Goal: Task Accomplishment & Management: Manage account settings

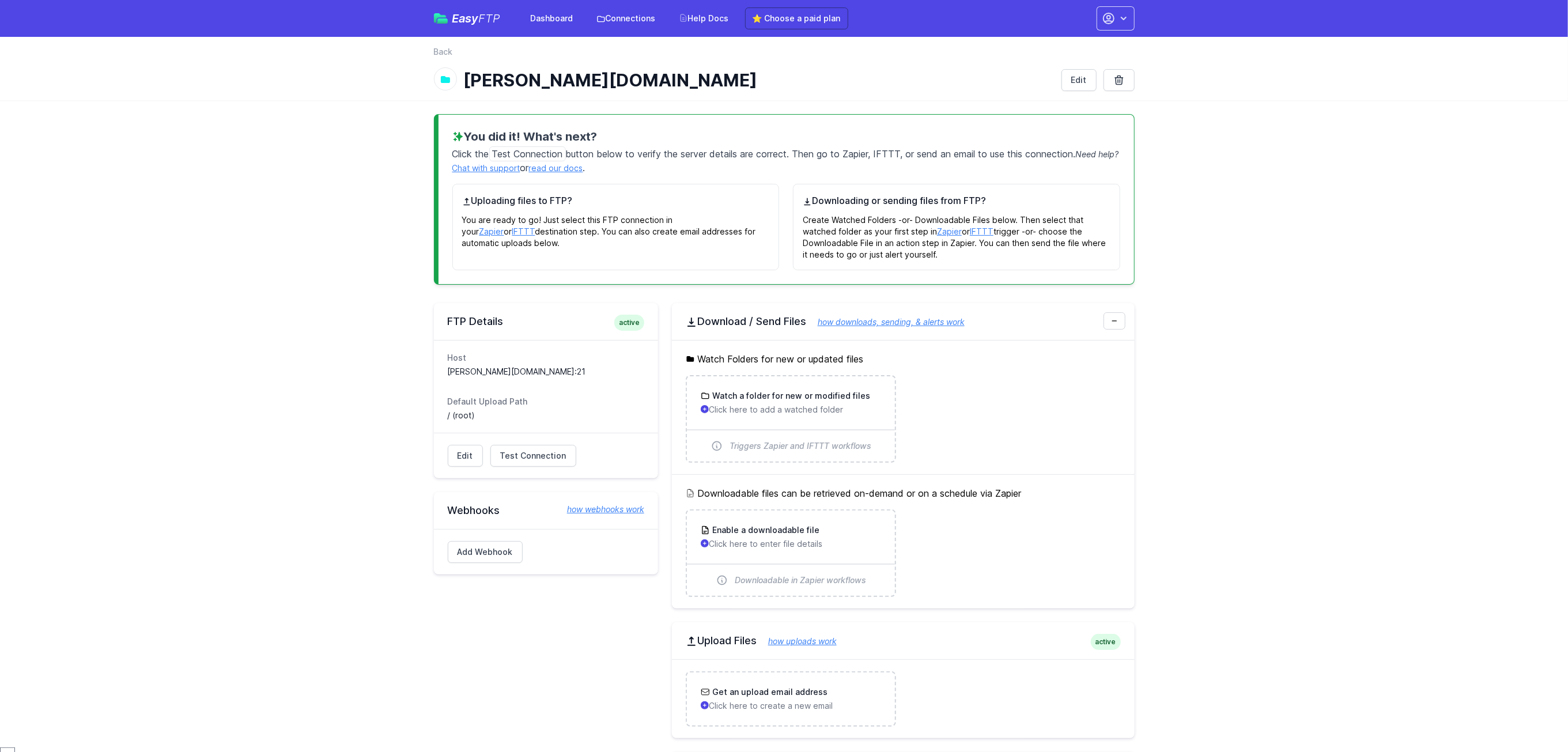
click at [529, 470] on div "Edit Test Connection Results Please address issues below and test again. Contac…" at bounding box center [546, 456] width 224 height 46
click at [546, 460] on span "Test Connection" at bounding box center [533, 456] width 66 height 11
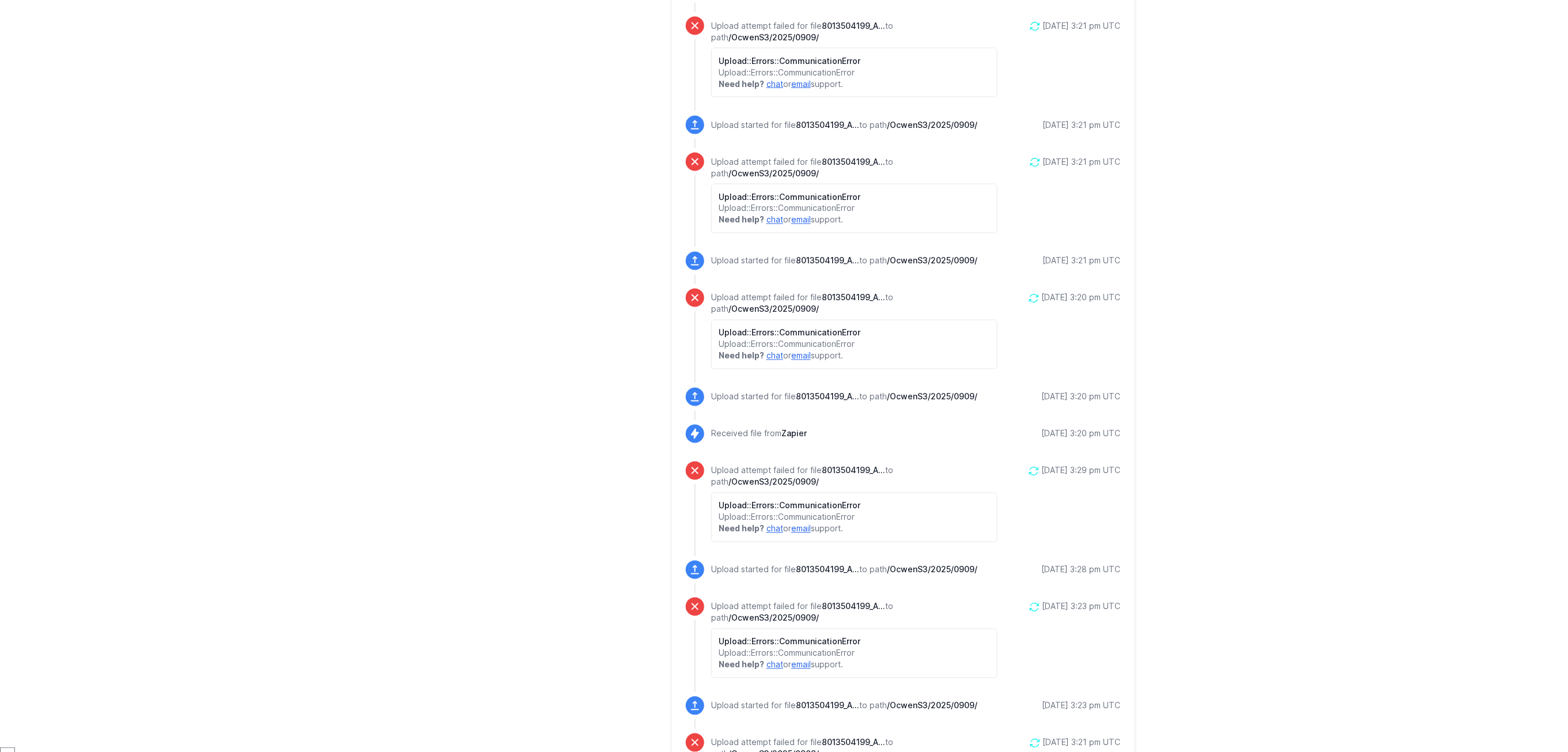
scroll to position [1595, 0]
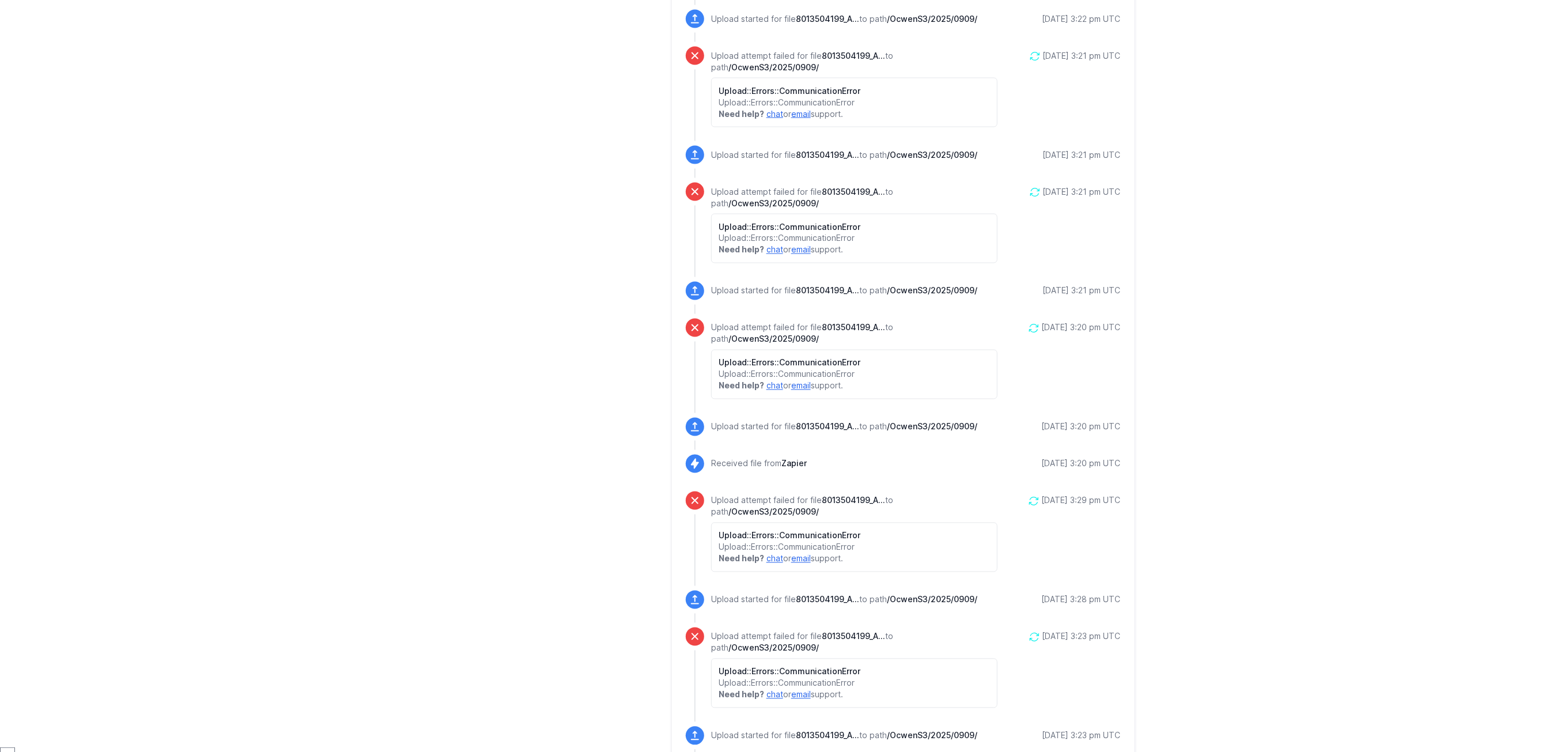
click at [1029, 194] on icon at bounding box center [1035, 192] width 11 height 11
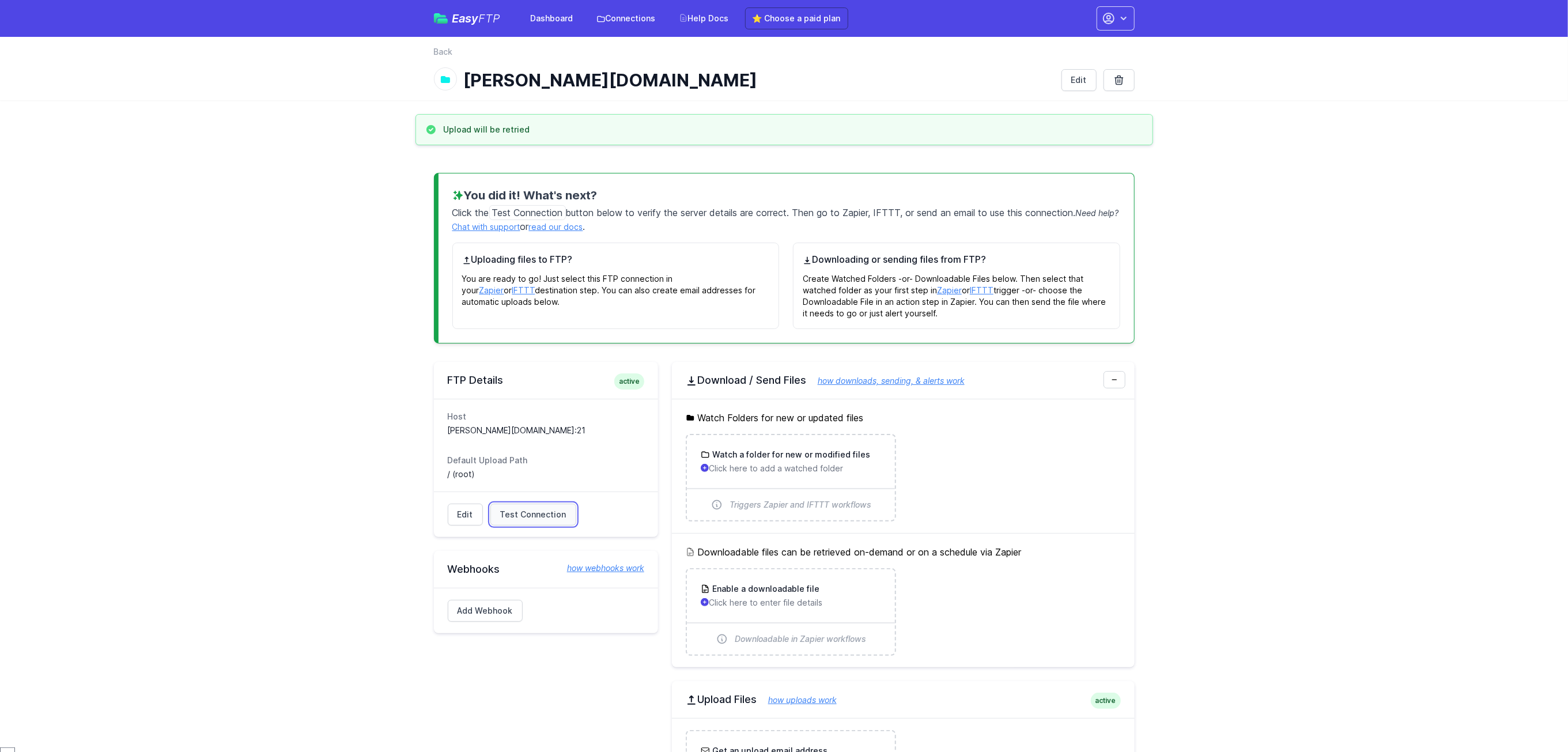
click at [534, 525] on link "Test Connection" at bounding box center [534, 515] width 86 height 22
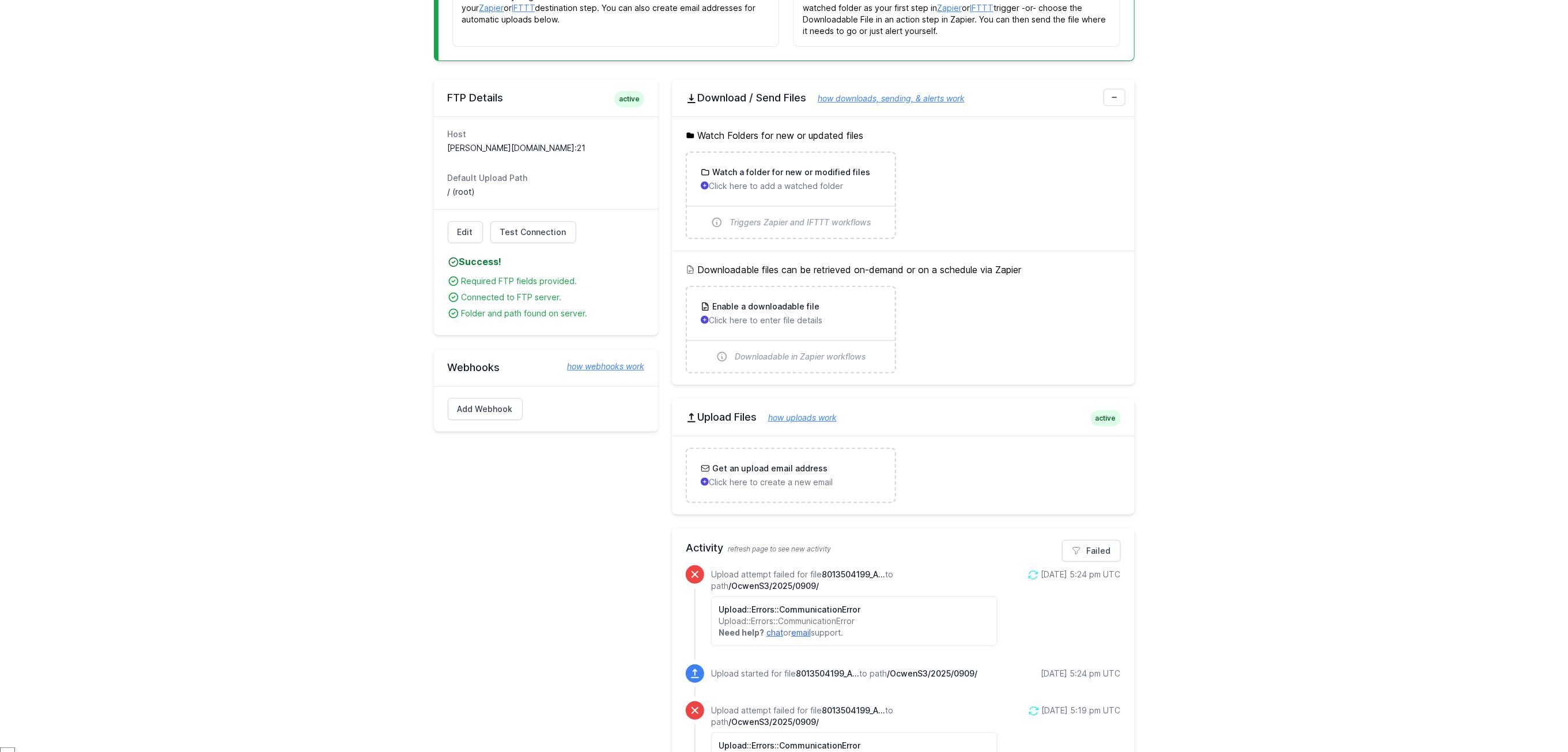
scroll to position [260, 0]
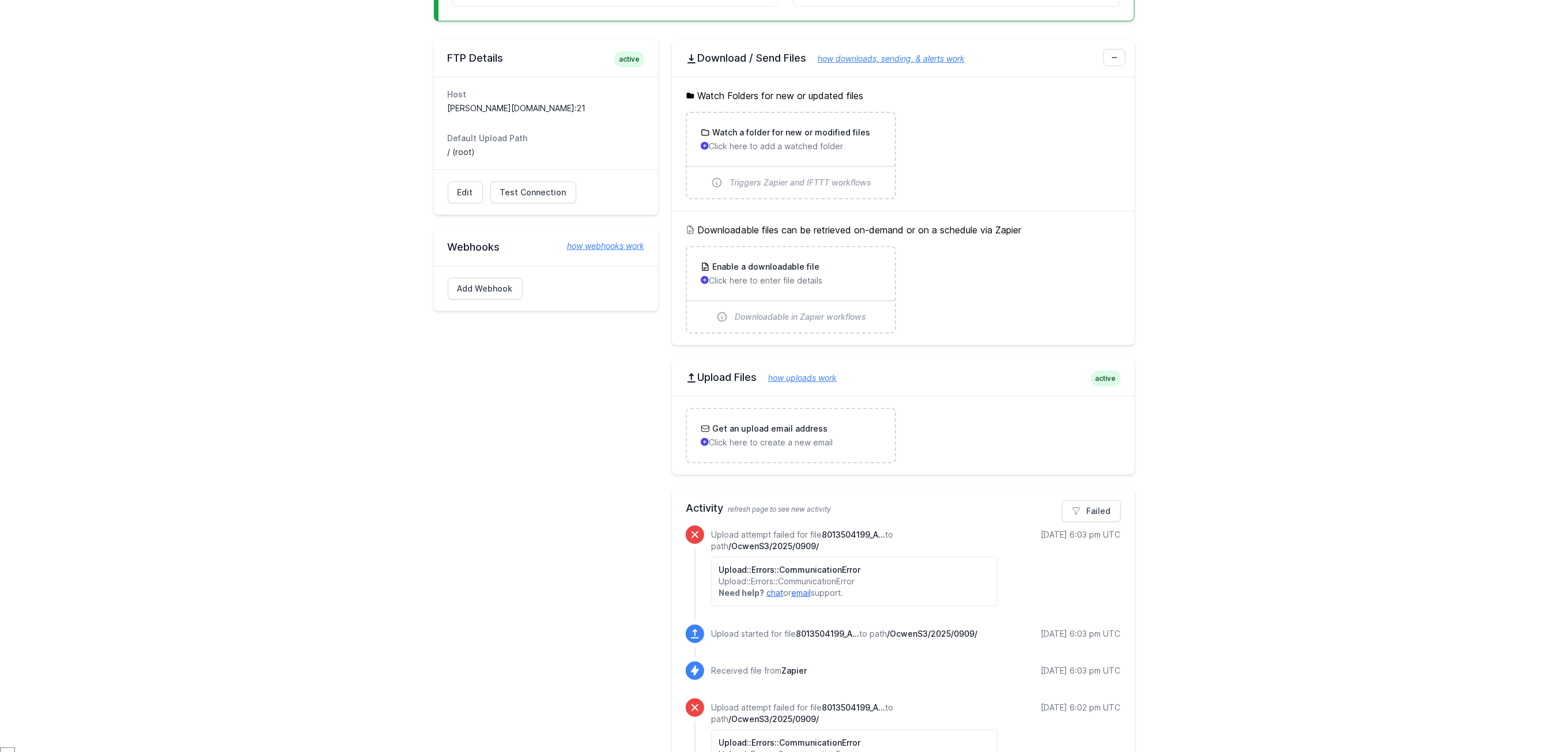
scroll to position [260, 0]
click at [542, 201] on span "Test Connection" at bounding box center [533, 196] width 66 height 11
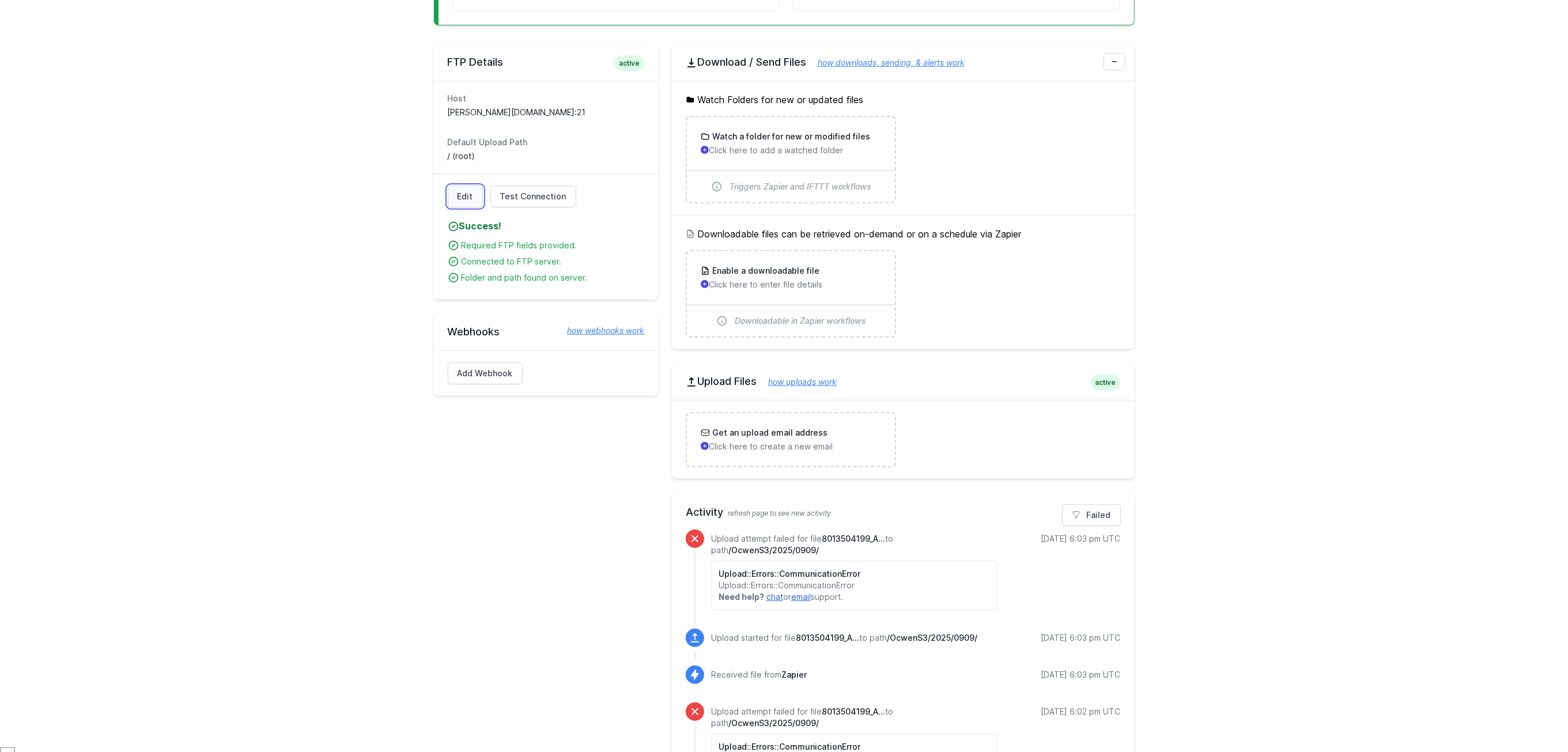
click at [462, 197] on link "Edit" at bounding box center [465, 196] width 35 height 22
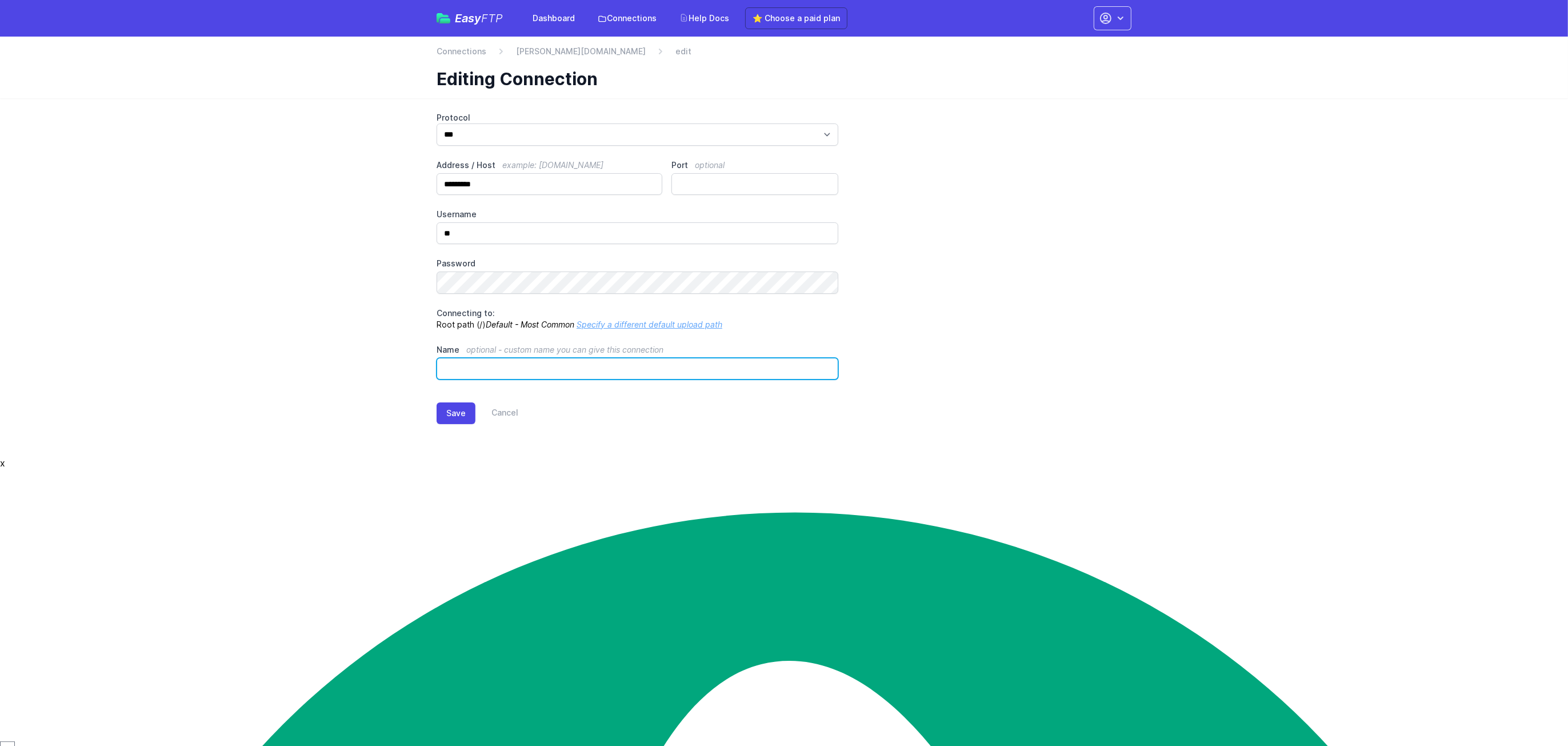
click at [497, 365] on input "Name optional - custom name you can give this connection" at bounding box center [638, 369] width 402 height 22
click at [454, 411] on button "Save" at bounding box center [456, 413] width 39 height 22
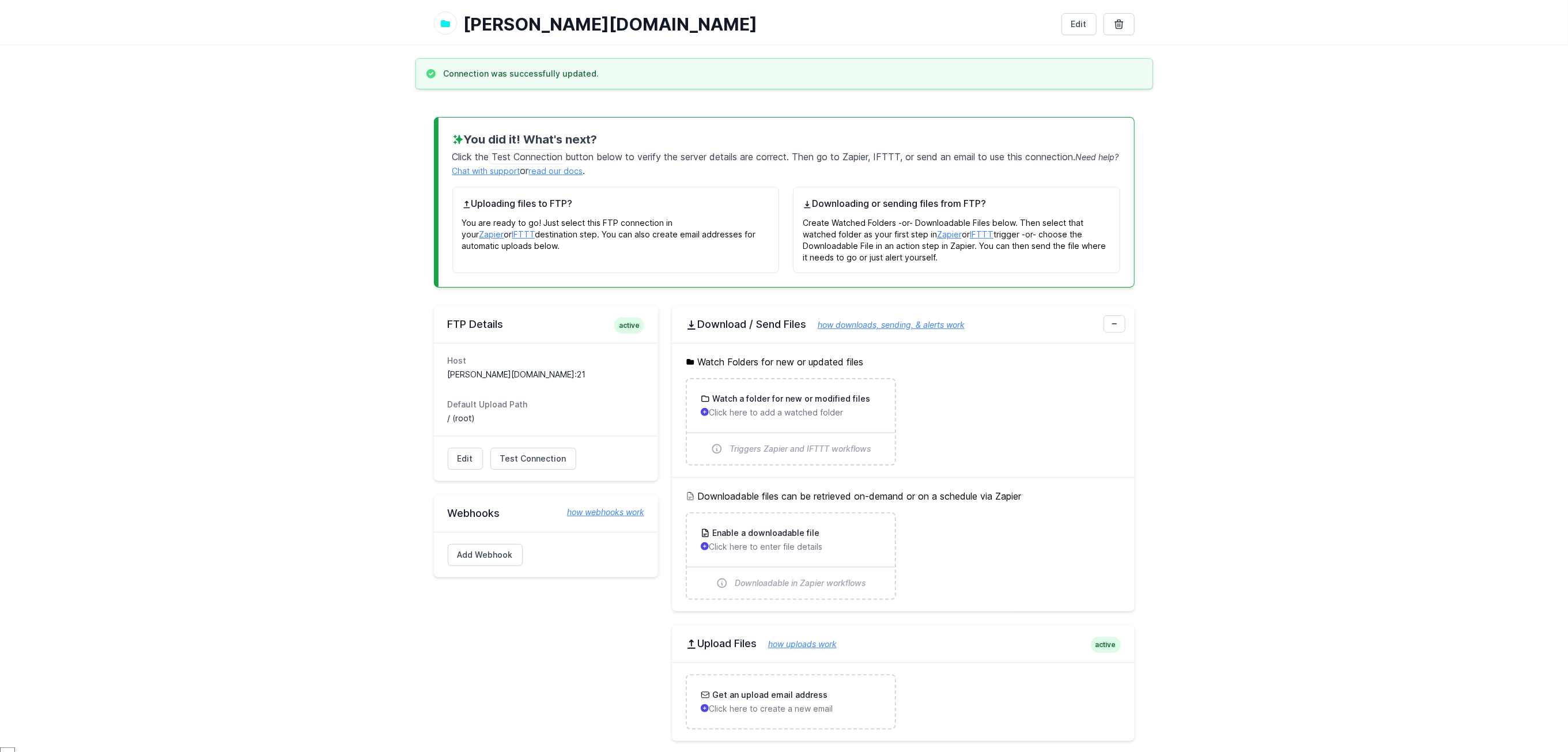
scroll to position [87, 0]
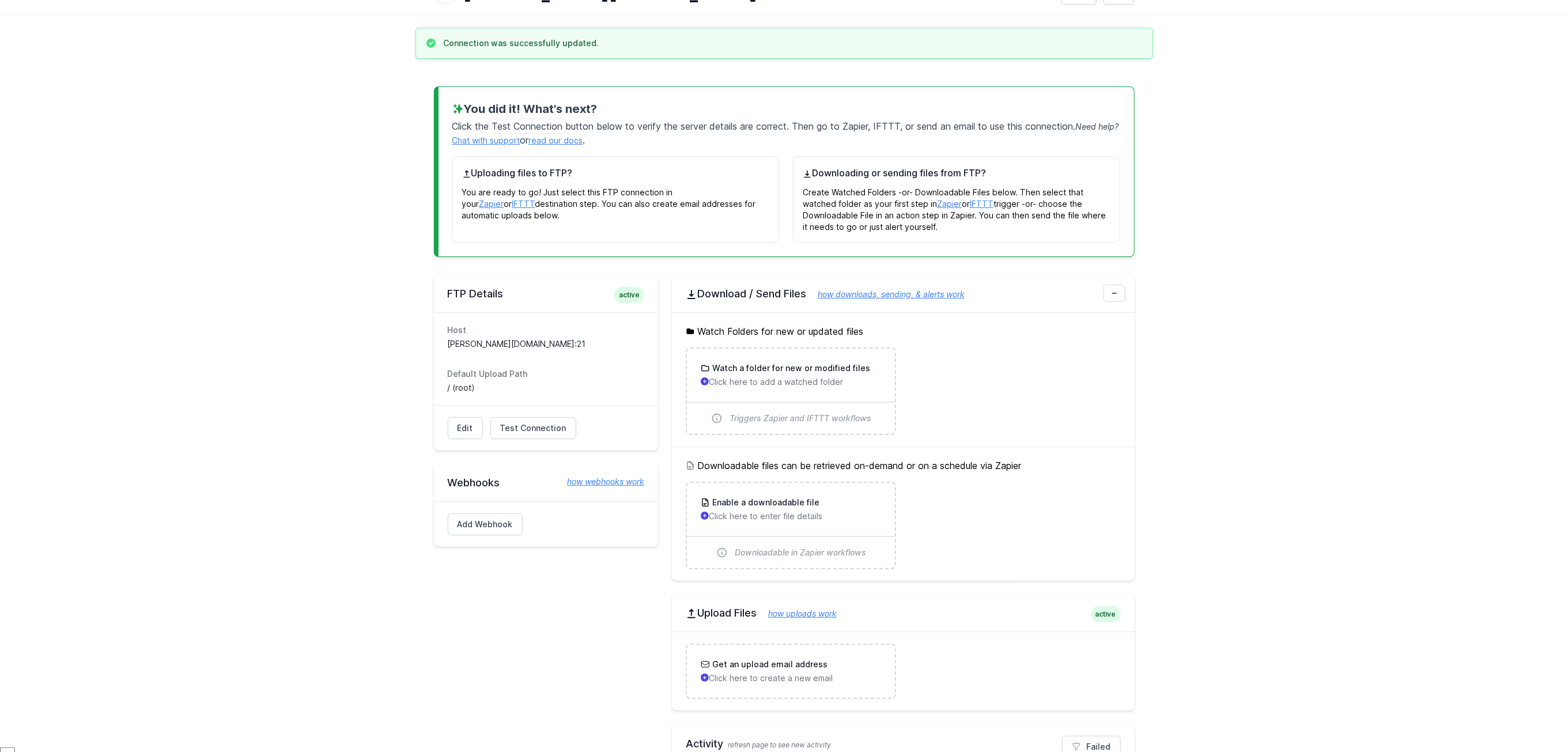
click at [538, 419] on div "Edit Test Connection Results Please address issues below and test again. Contac…" at bounding box center [546, 428] width 224 height 46
click at [536, 434] on span "Test Connection" at bounding box center [533, 428] width 66 height 11
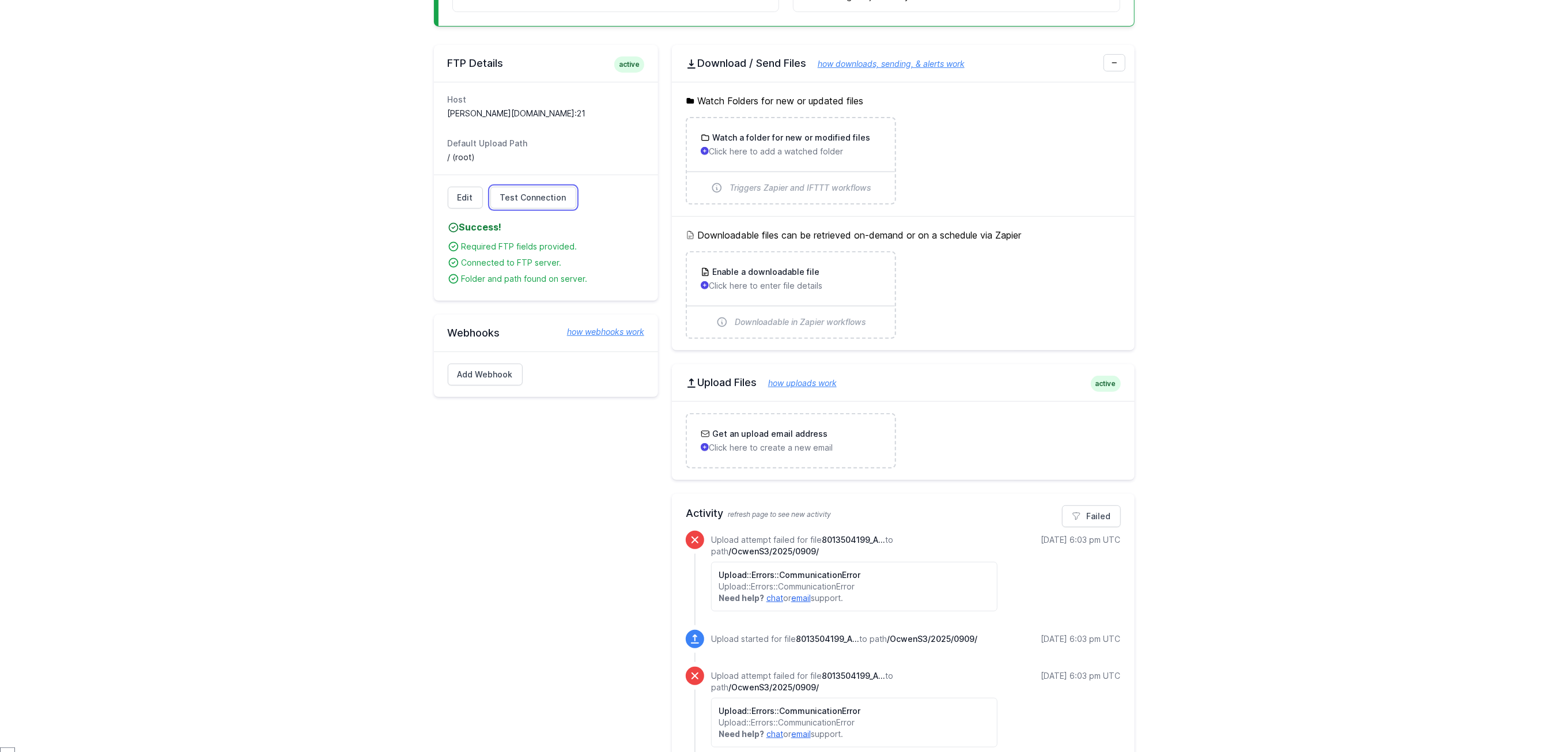
scroll to position [346, 0]
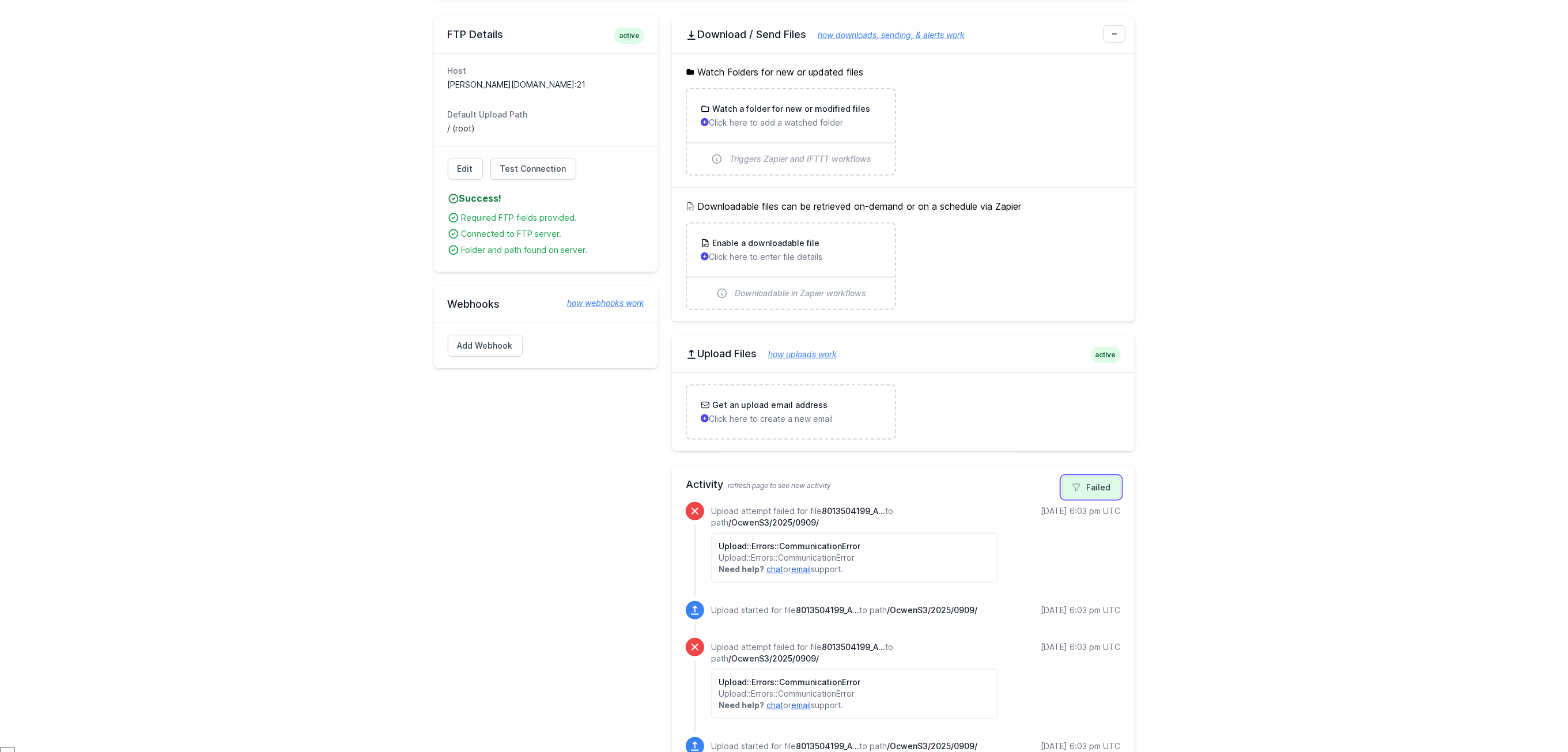
click at [1091, 494] on link "Failed" at bounding box center [1091, 487] width 59 height 22
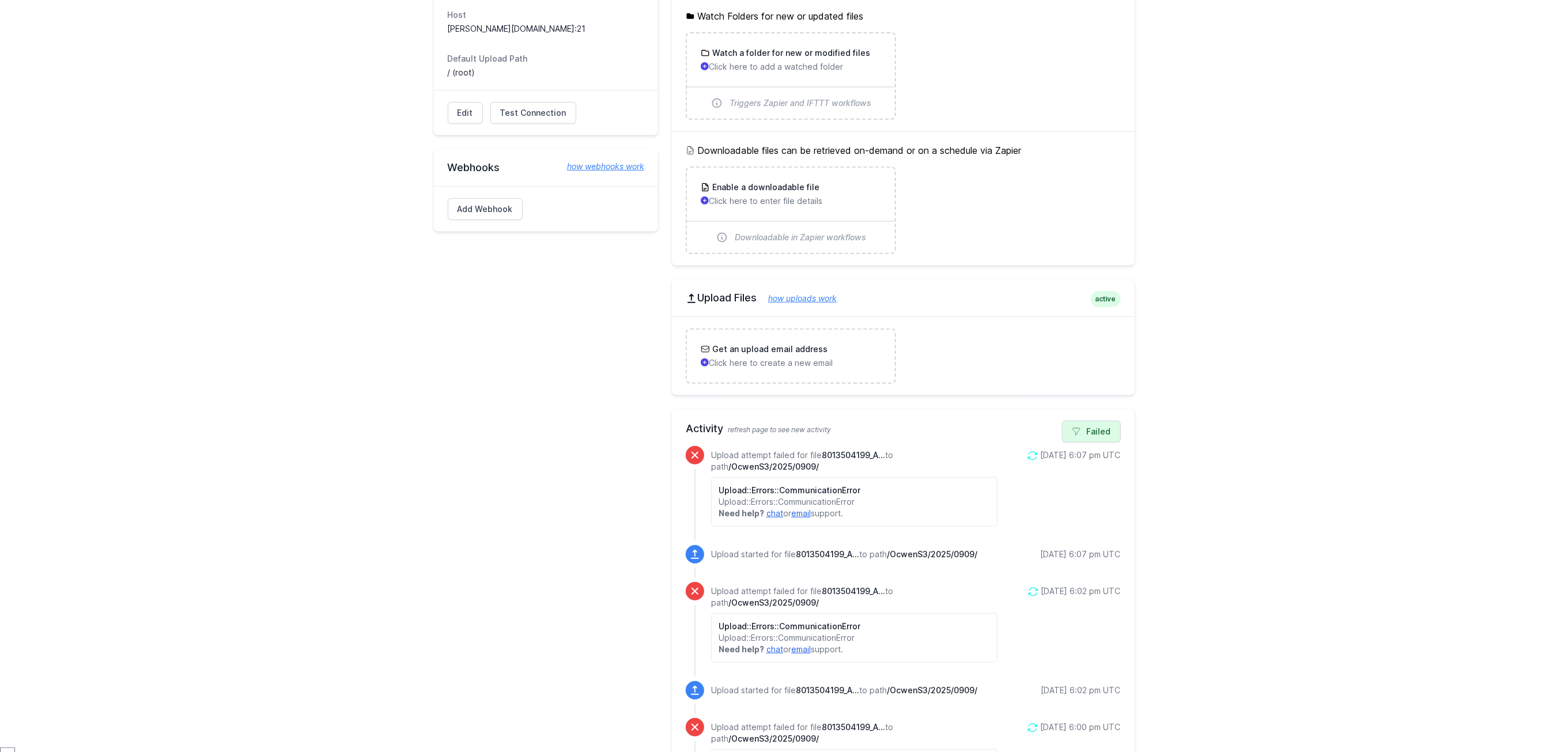
scroll to position [346, 0]
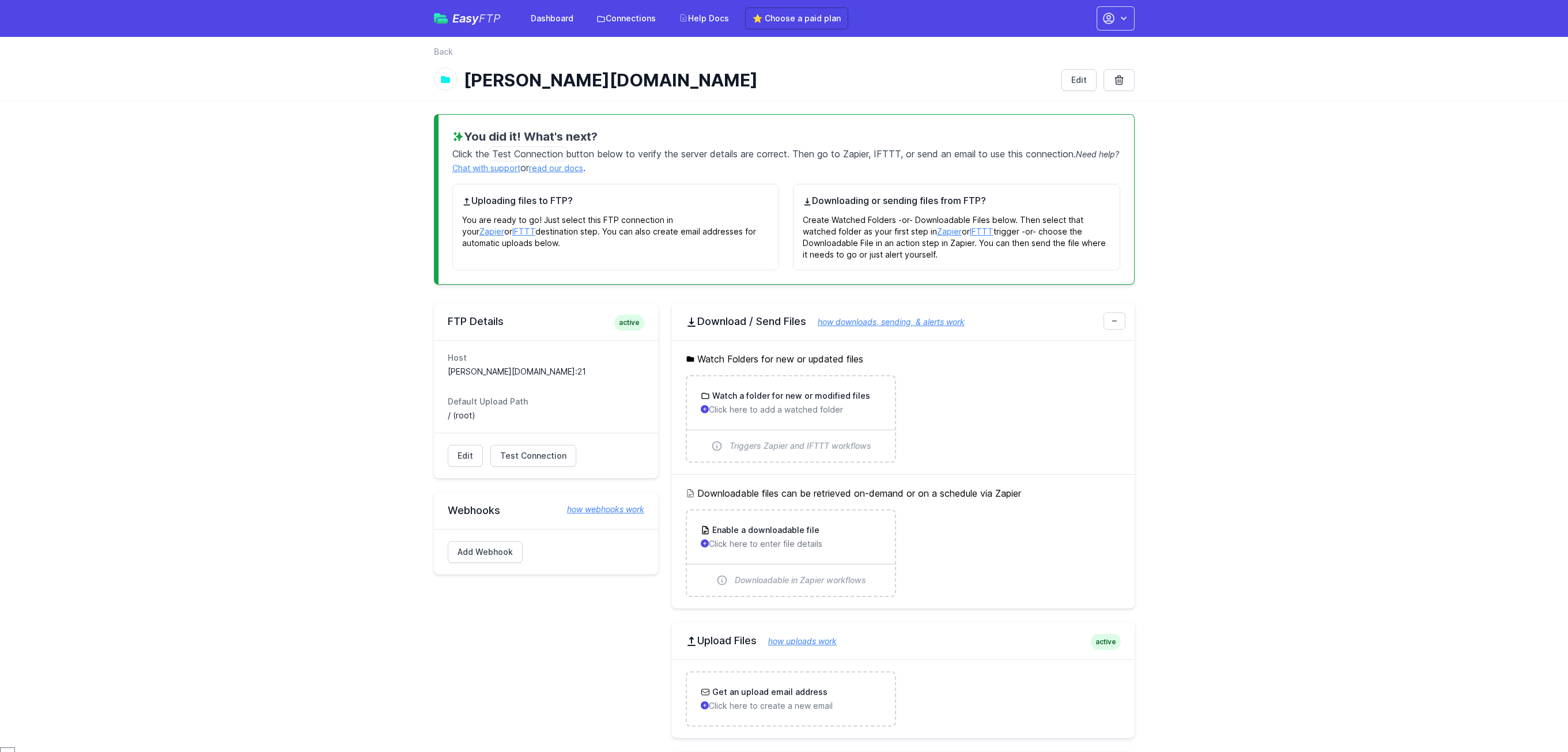
scroll to position [346, 0]
click at [525, 458] on span "Test Connection" at bounding box center [533, 456] width 66 height 11
click at [461, 453] on link "Edit" at bounding box center [465, 456] width 35 height 22
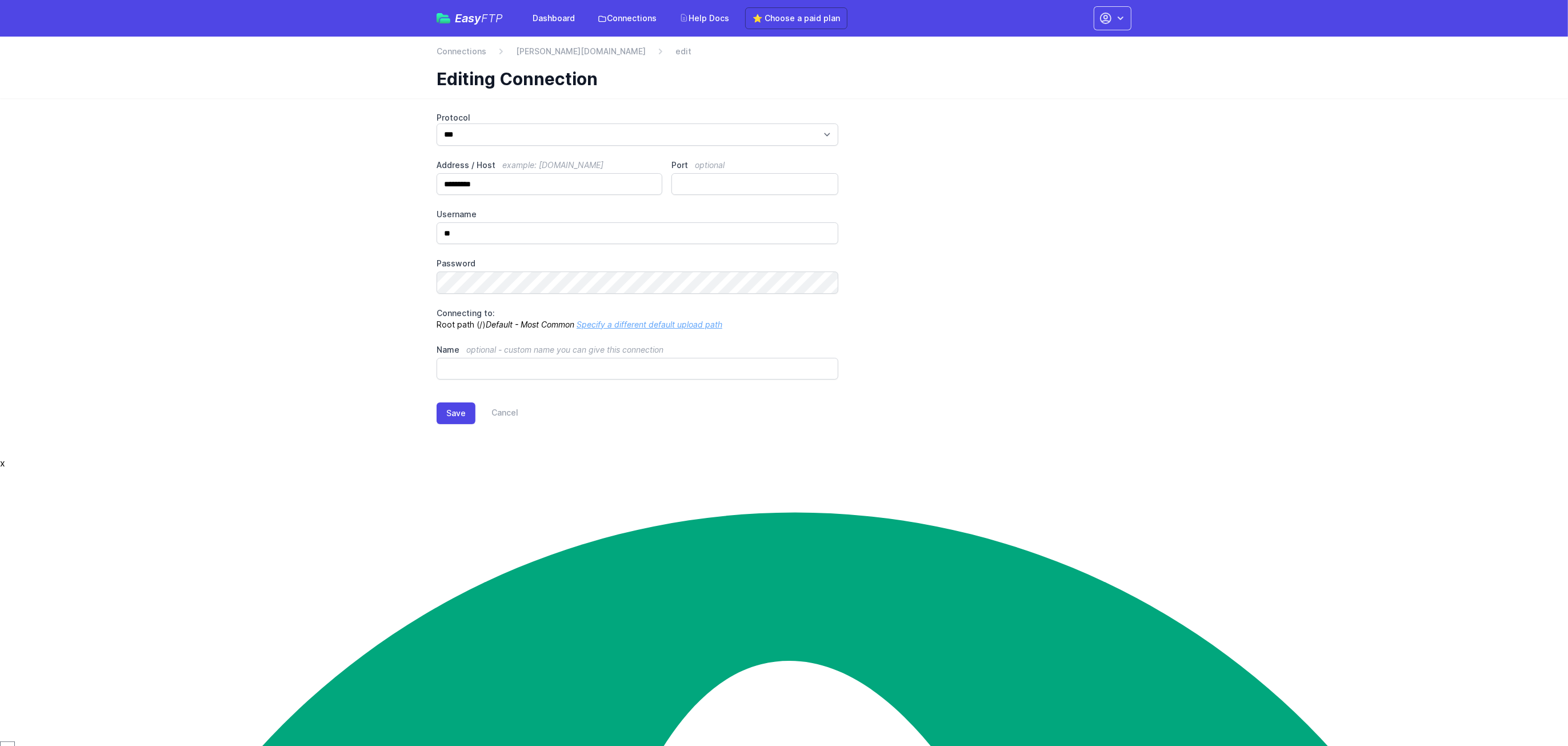
click at [519, 417] on div "Save Cancel" at bounding box center [784, 413] width 695 height 22
click at [514, 418] on link "Cancel" at bounding box center [497, 413] width 43 height 22
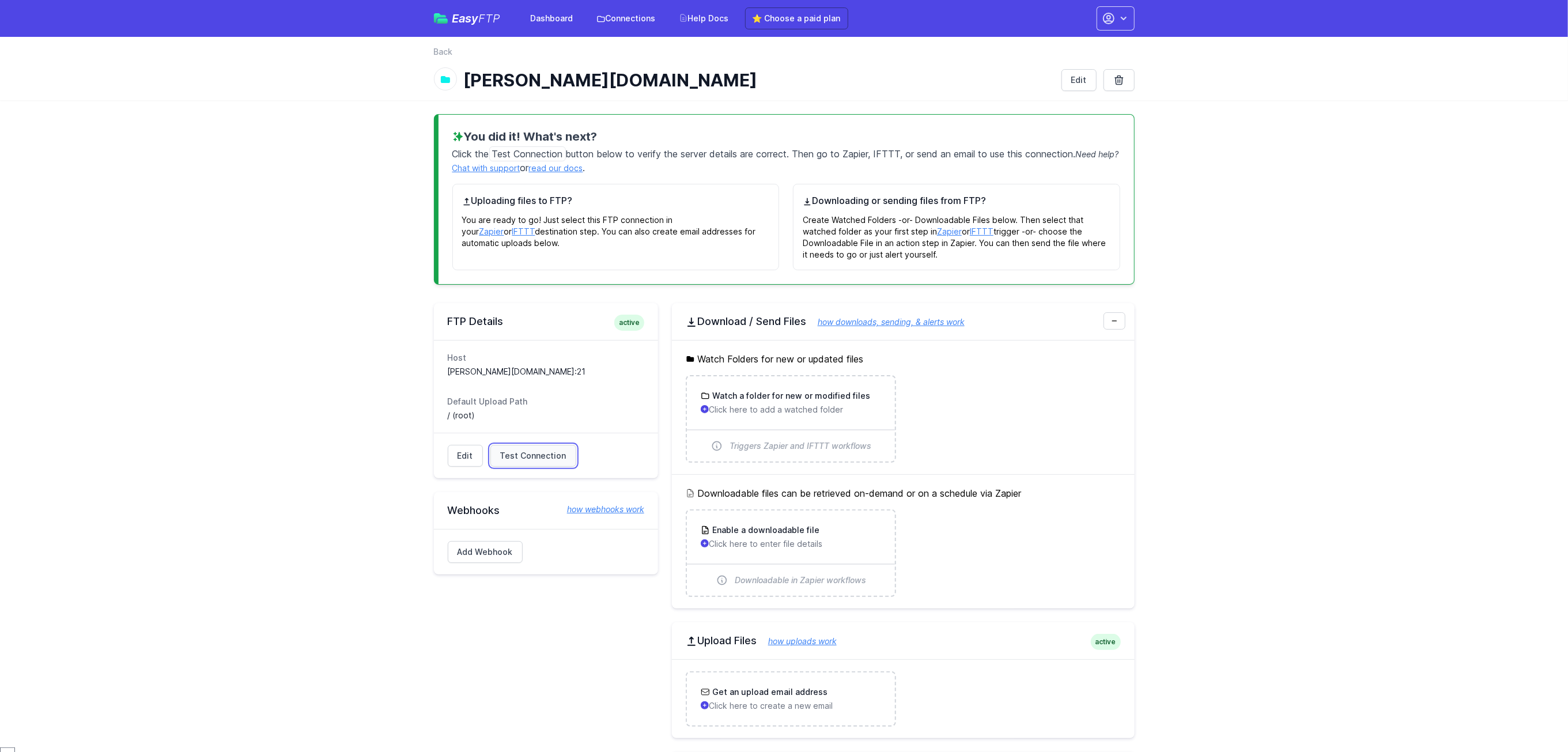
click at [546, 460] on span "Test Connection" at bounding box center [533, 456] width 66 height 11
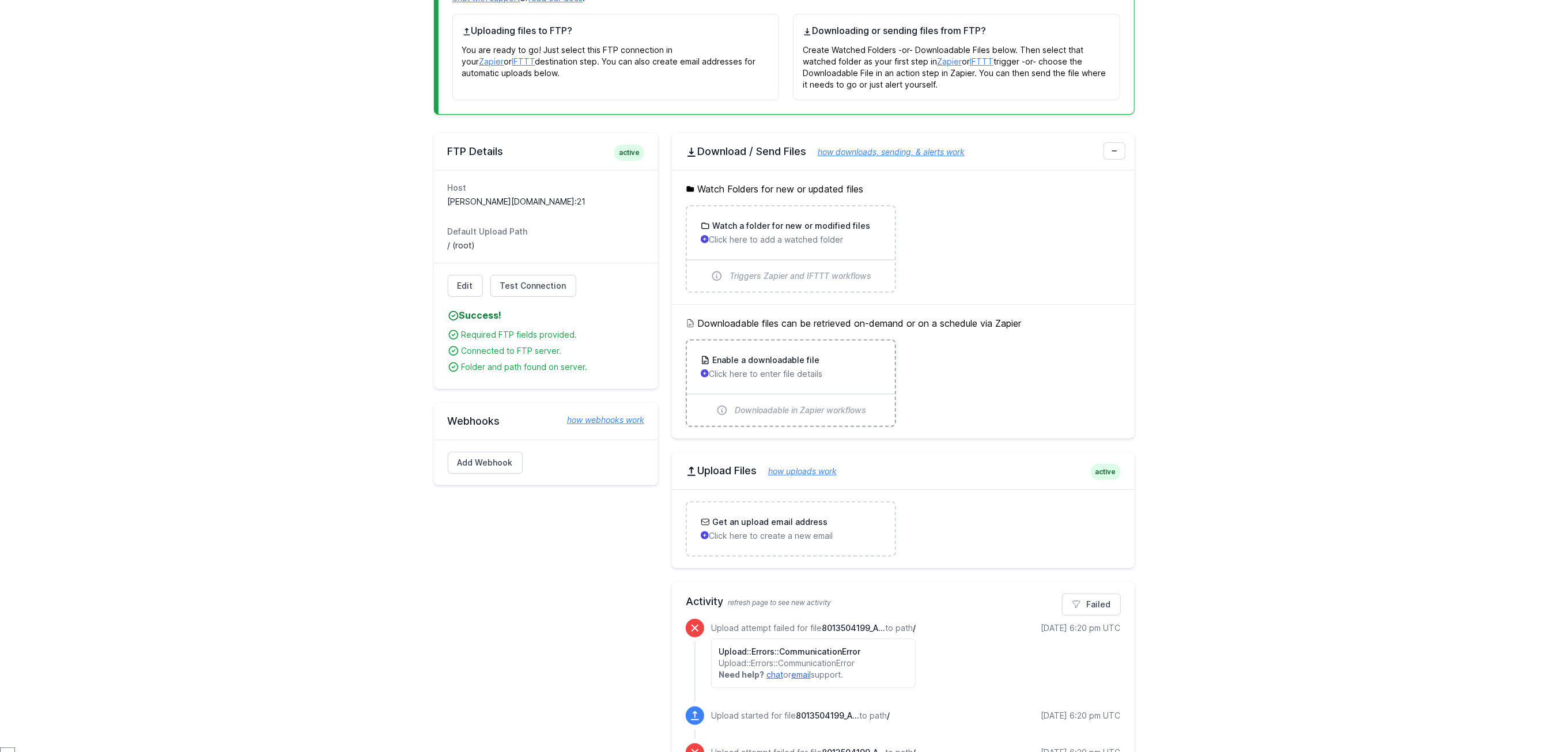
scroll to position [260, 0]
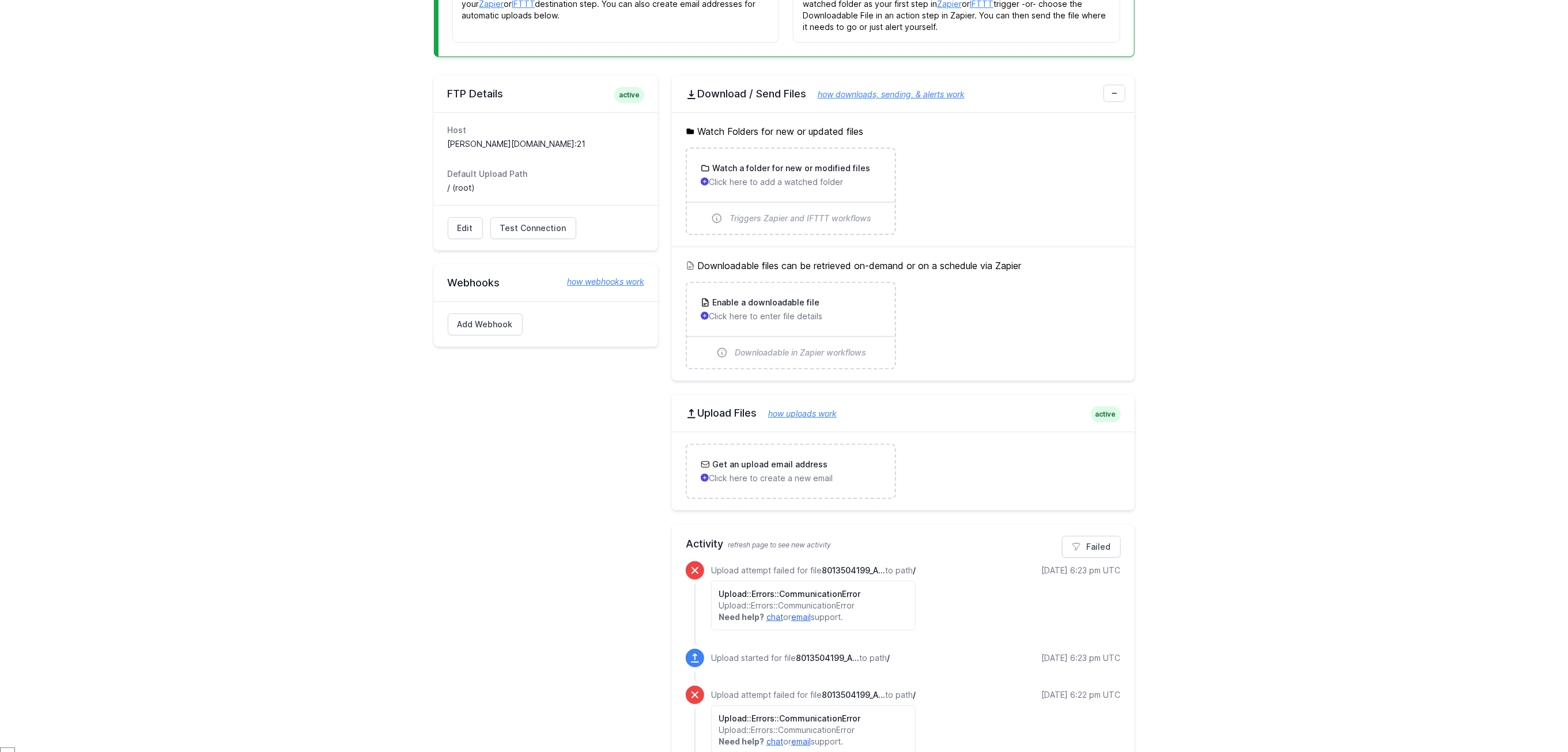
scroll to position [518, 0]
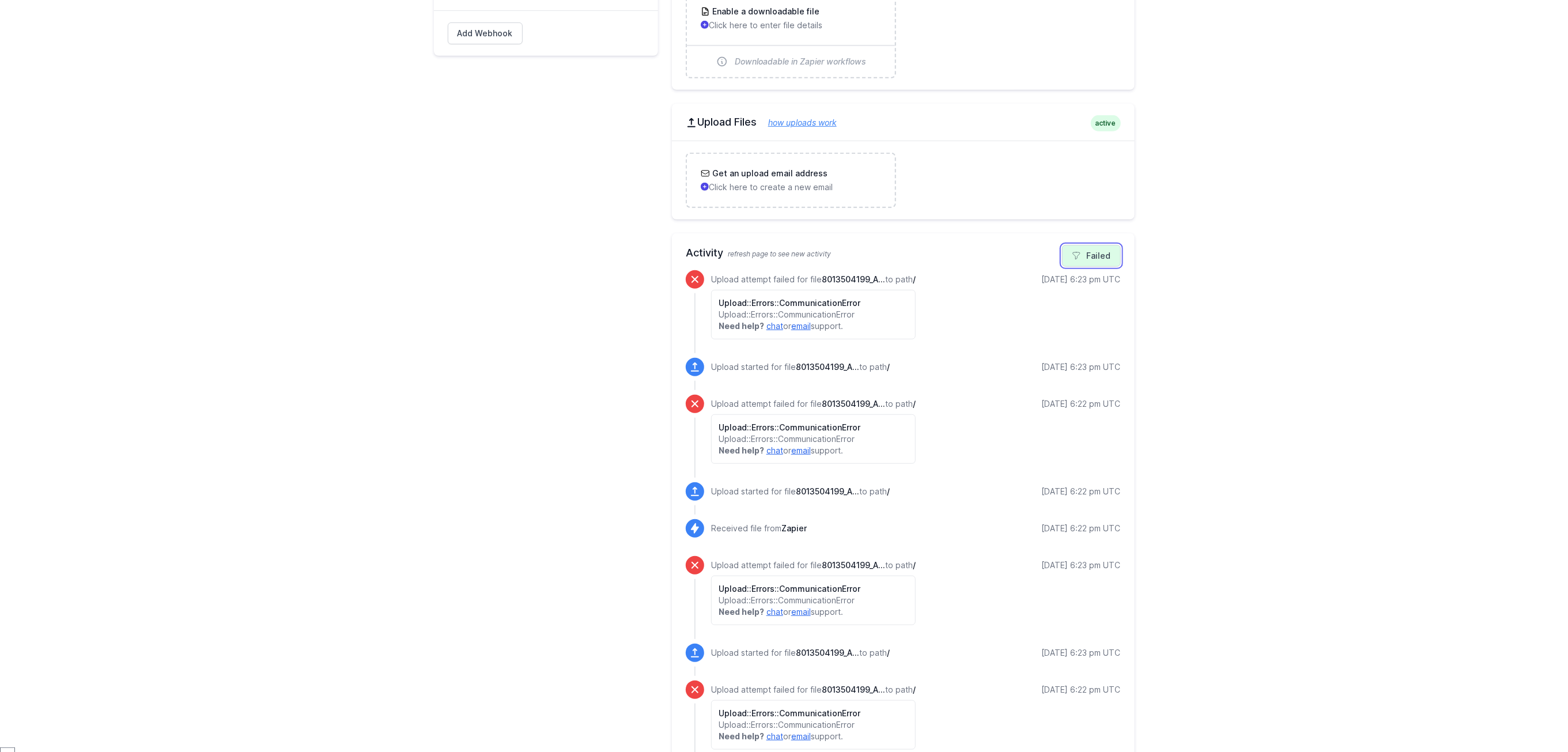
click at [1101, 258] on link "Failed" at bounding box center [1091, 256] width 59 height 22
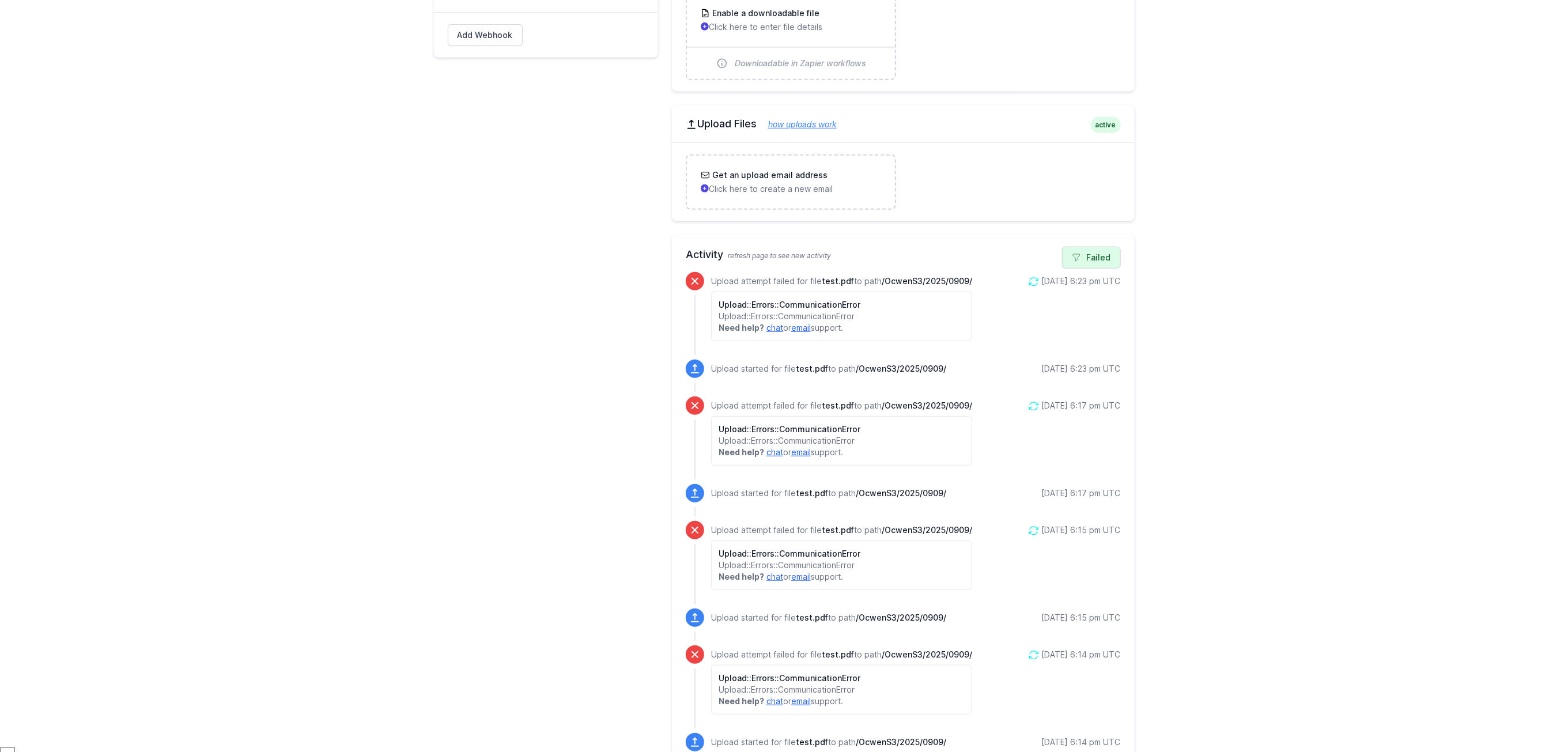
scroll to position [518, 0]
